Goal: Transaction & Acquisition: Purchase product/service

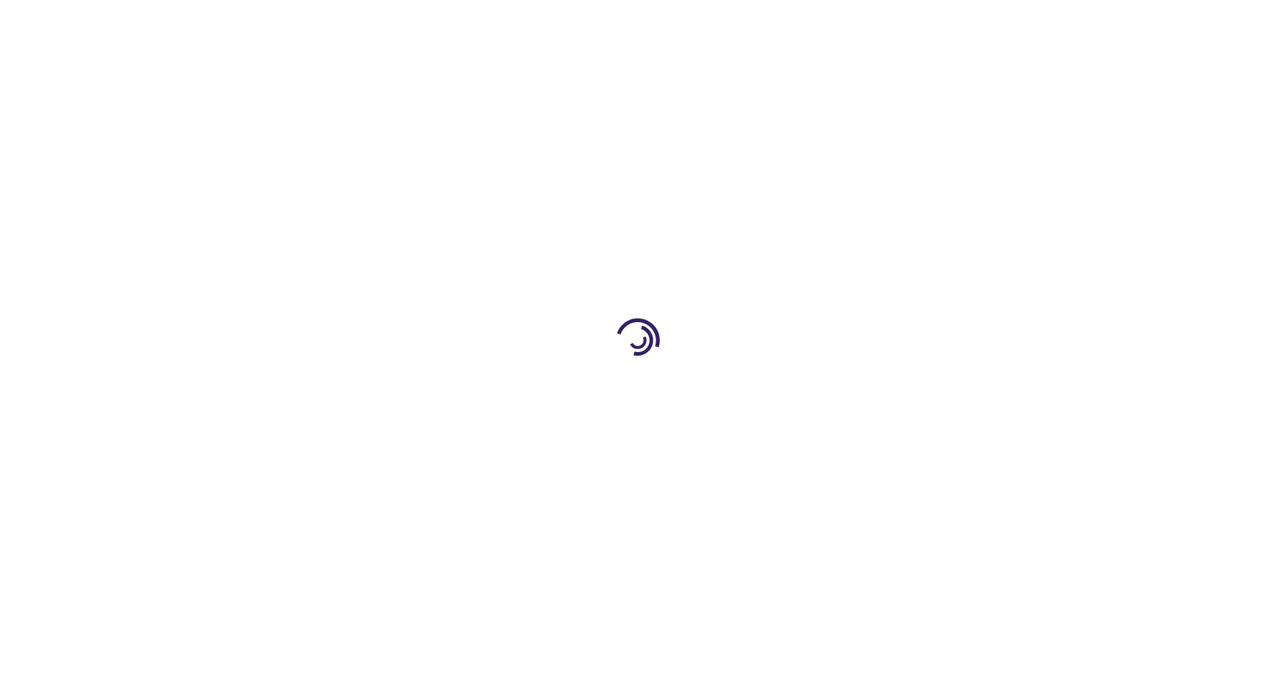
type input "0"
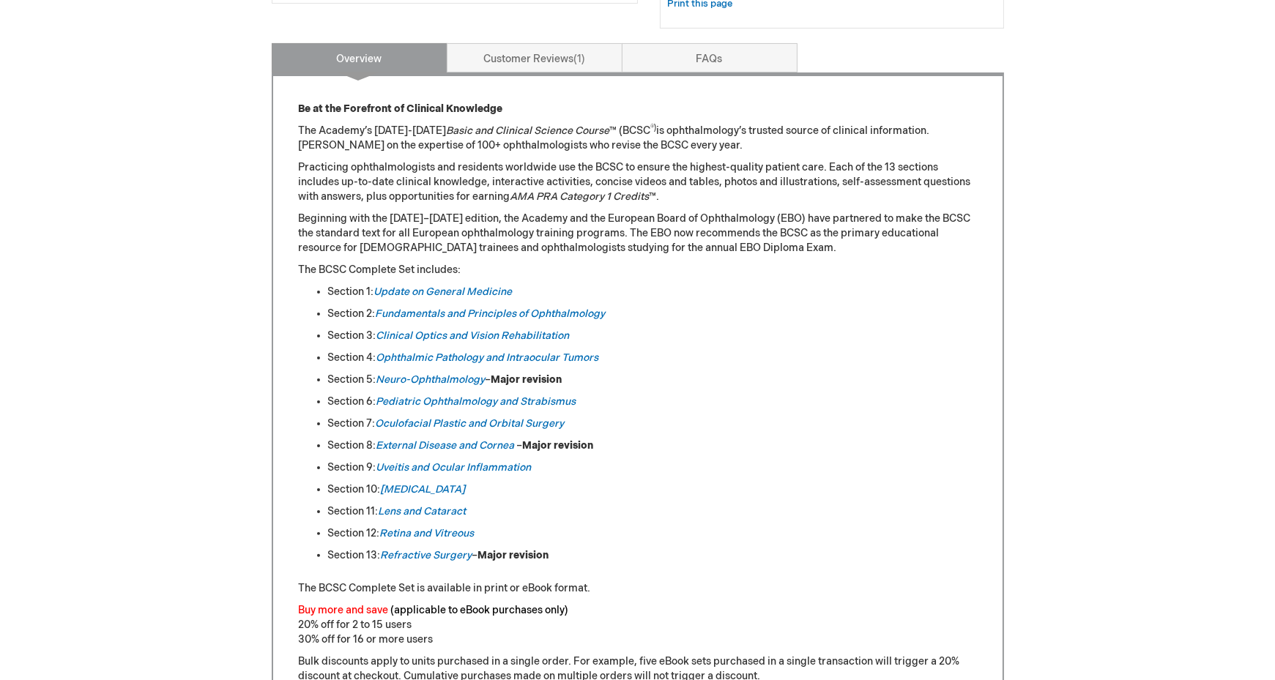
scroll to position [584, 0]
click at [463, 373] on em "Neuro-Ophthalmology" at bounding box center [430, 379] width 109 height 12
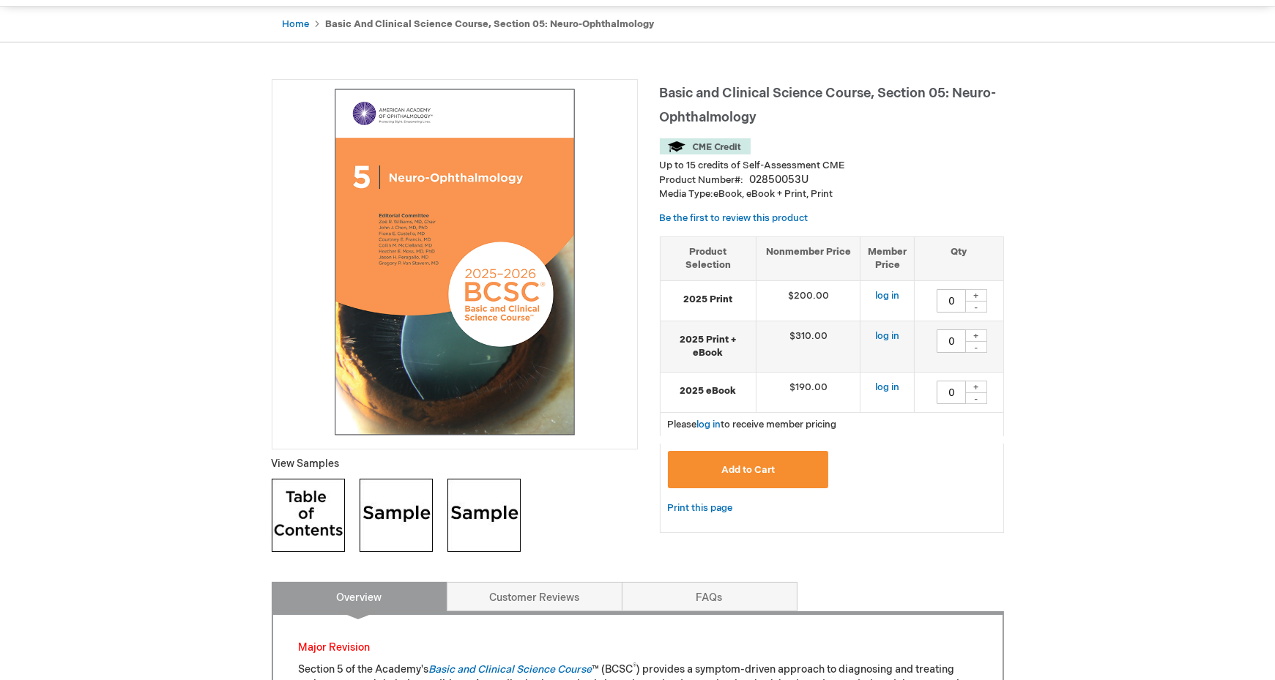
scroll to position [138, 0]
click at [408, 516] on img at bounding box center [396, 515] width 73 height 73
click at [509, 510] on img at bounding box center [483, 515] width 73 height 73
